Goal: Task Accomplishment & Management: Manage account settings

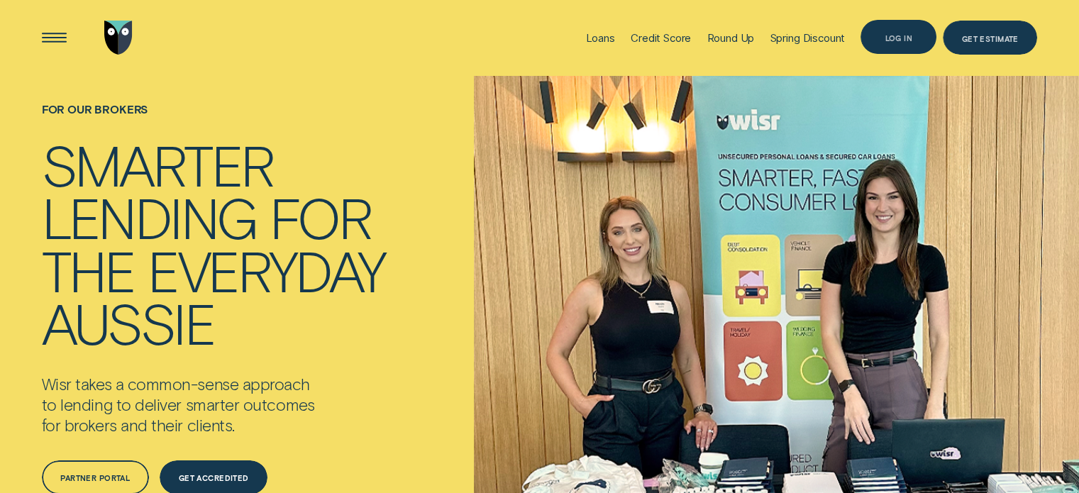
click at [907, 37] on div "Log in" at bounding box center [899, 37] width 28 height 6
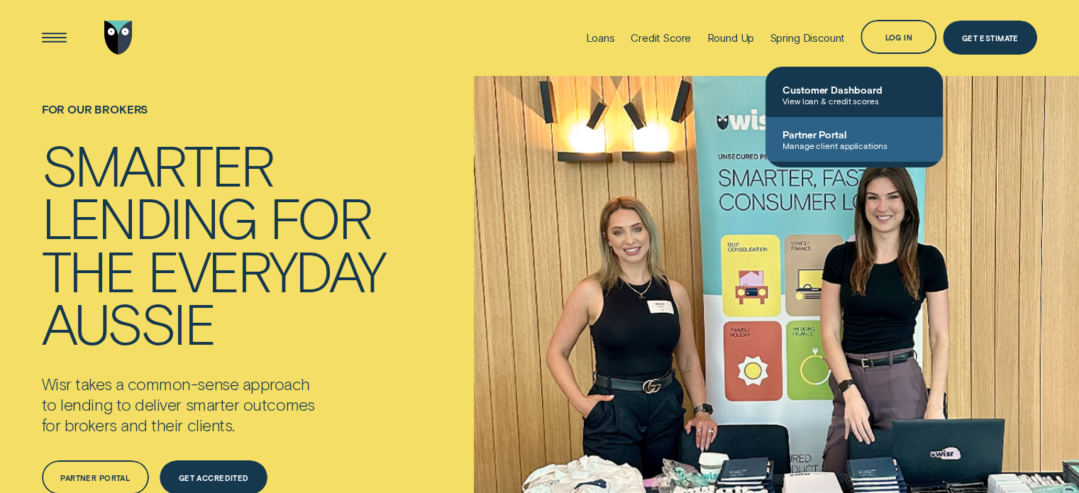
click at [857, 147] on span "Manage client applications" at bounding box center [854, 145] width 143 height 10
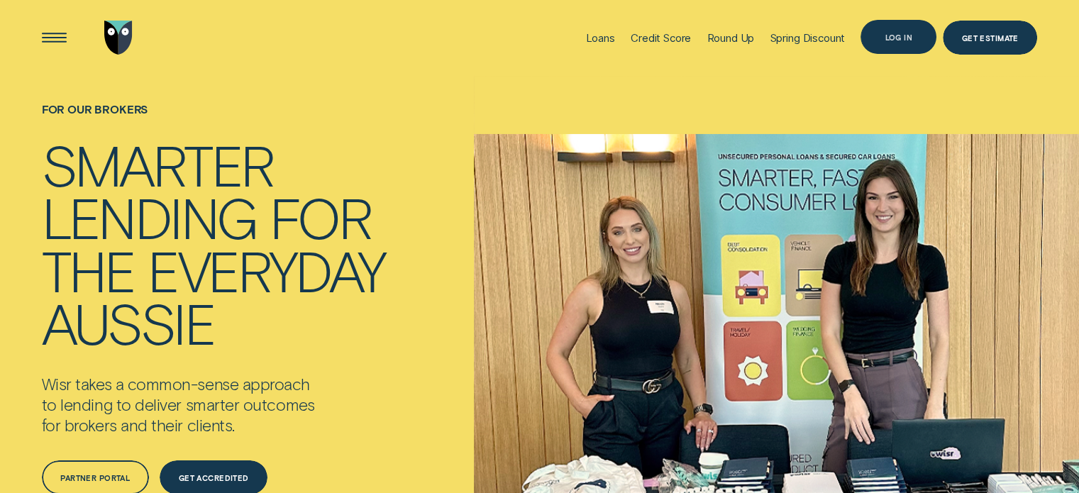
click at [906, 42] on div "Log in" at bounding box center [899, 37] width 76 height 34
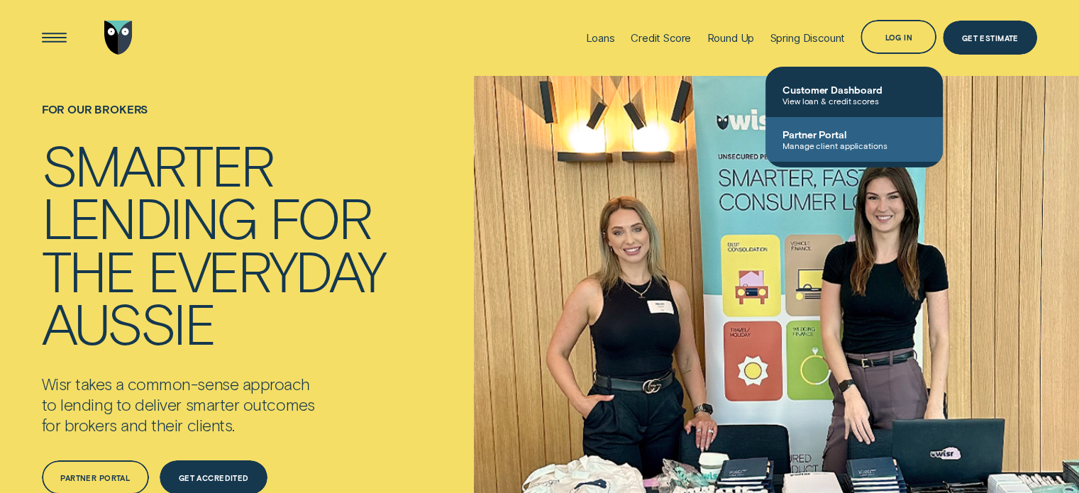
click at [846, 141] on span "Manage client applications" at bounding box center [854, 145] width 143 height 10
